Goal: Transaction & Acquisition: Purchase product/service

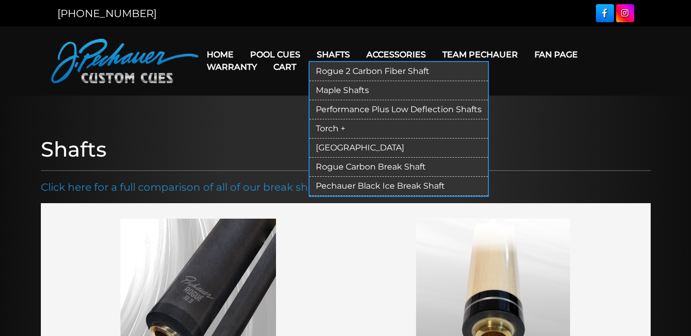
click at [339, 88] on link "Maple Shafts" at bounding box center [399, 90] width 178 height 19
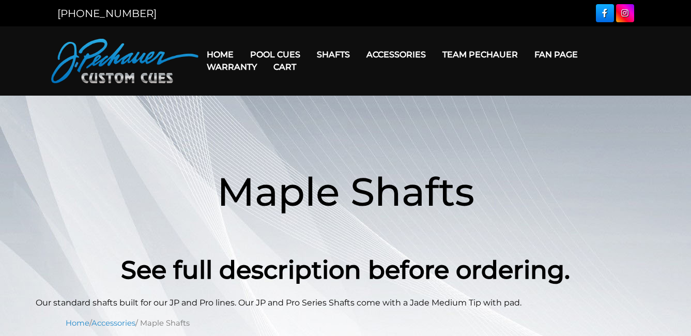
click at [485, 146] on h1 "Maple Shafts" at bounding box center [346, 191] width 620 height 119
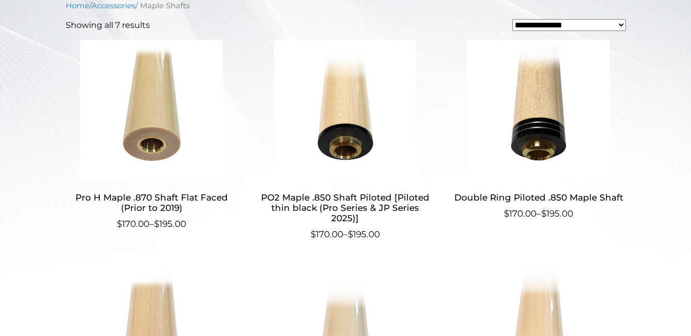
scroll to position [328, 0]
